Goal: Information Seeking & Learning: Learn about a topic

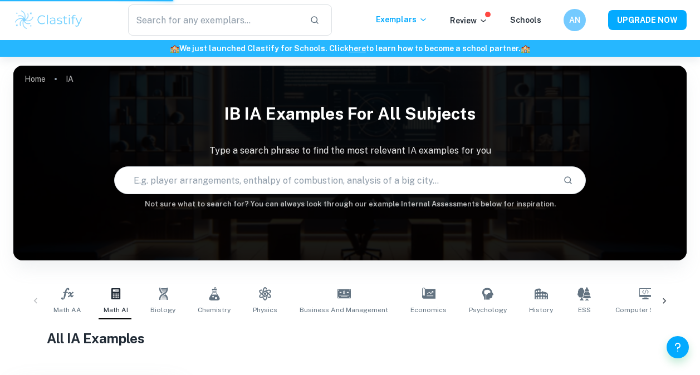
checkbox input "false"
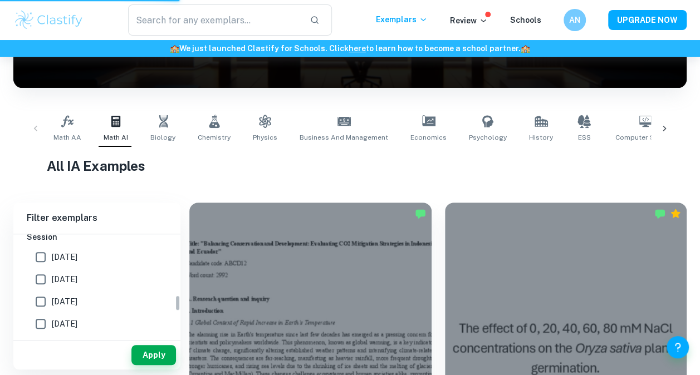
scroll to position [388, 0]
click at [41, 275] on input "[DATE]" at bounding box center [41, 279] width 22 height 22
checkbox input "true"
click at [39, 297] on input "[DATE]" at bounding box center [41, 301] width 22 height 22
checkbox input "true"
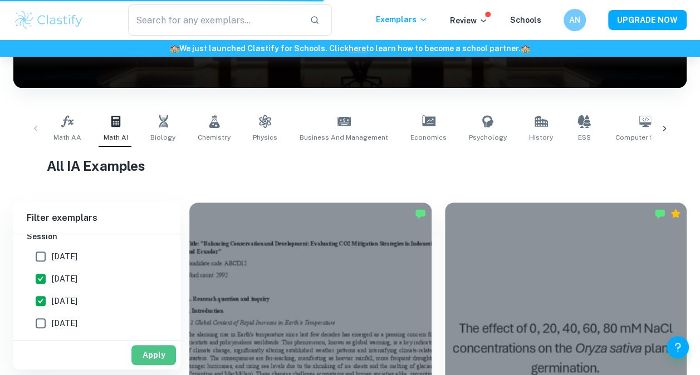
click at [151, 353] on button "Apply" at bounding box center [153, 355] width 45 height 20
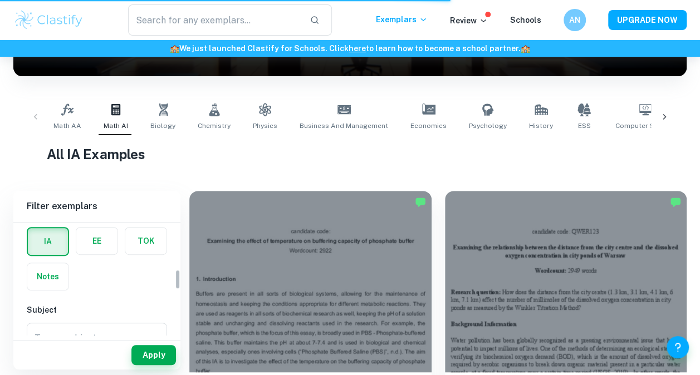
scroll to position [0, 0]
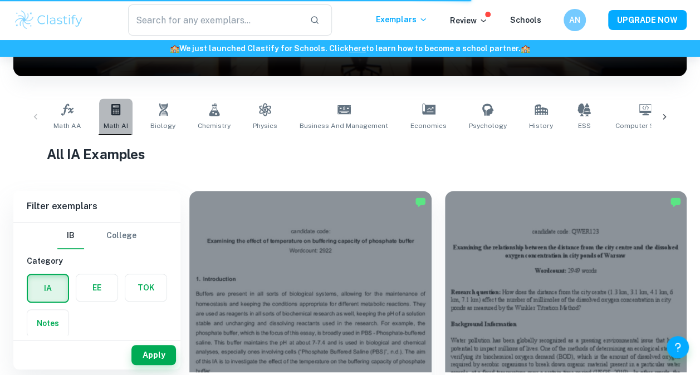
click at [115, 114] on icon at bounding box center [115, 109] width 9 height 11
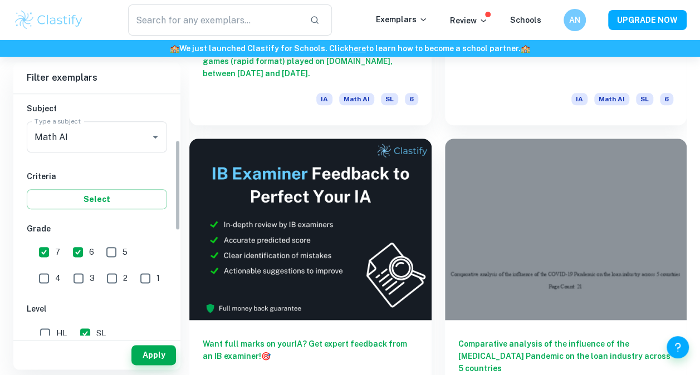
scroll to position [401, 0]
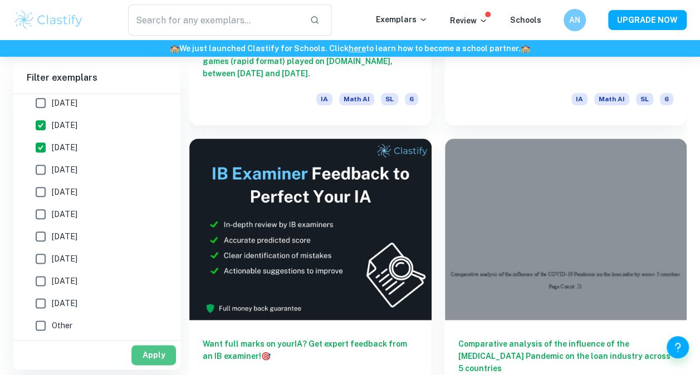
click at [141, 352] on button "Apply" at bounding box center [153, 355] width 45 height 20
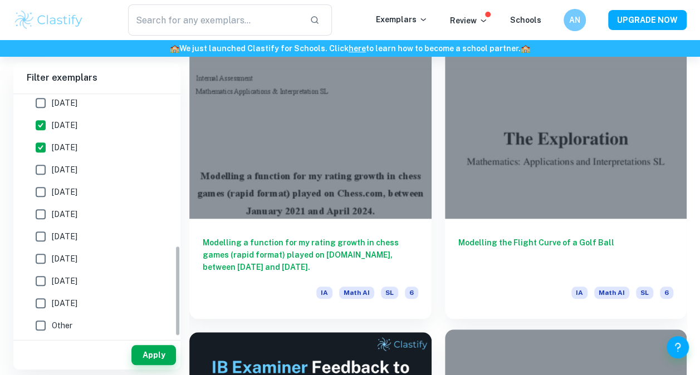
scroll to position [0, 0]
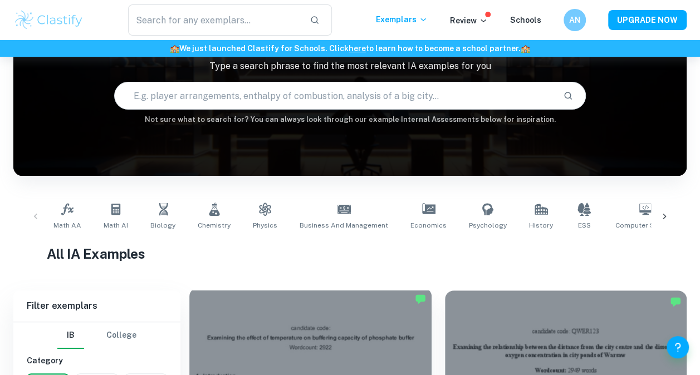
scroll to position [85, 0]
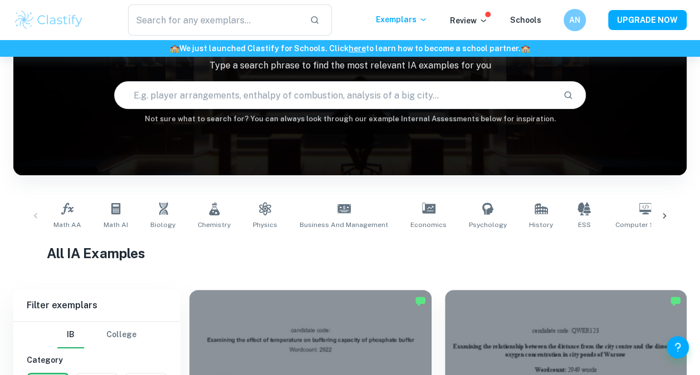
click at [34, 217] on div "Math AA Math AI Biology Chemistry Physics Business and Management Economics Psy…" at bounding box center [349, 216] width 655 height 37
click at [663, 214] on icon at bounding box center [664, 215] width 11 height 11
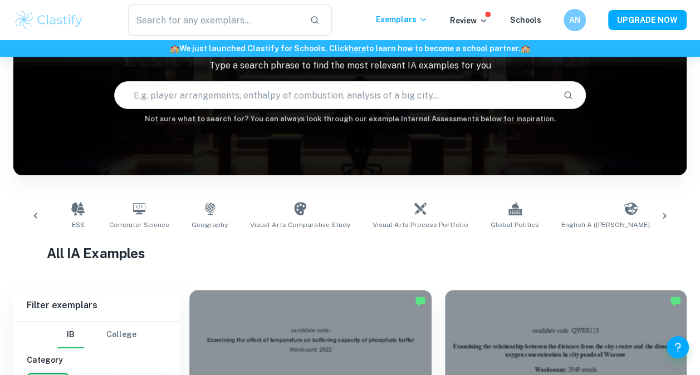
scroll to position [0, 522]
